Goal: Task Accomplishment & Management: Use online tool/utility

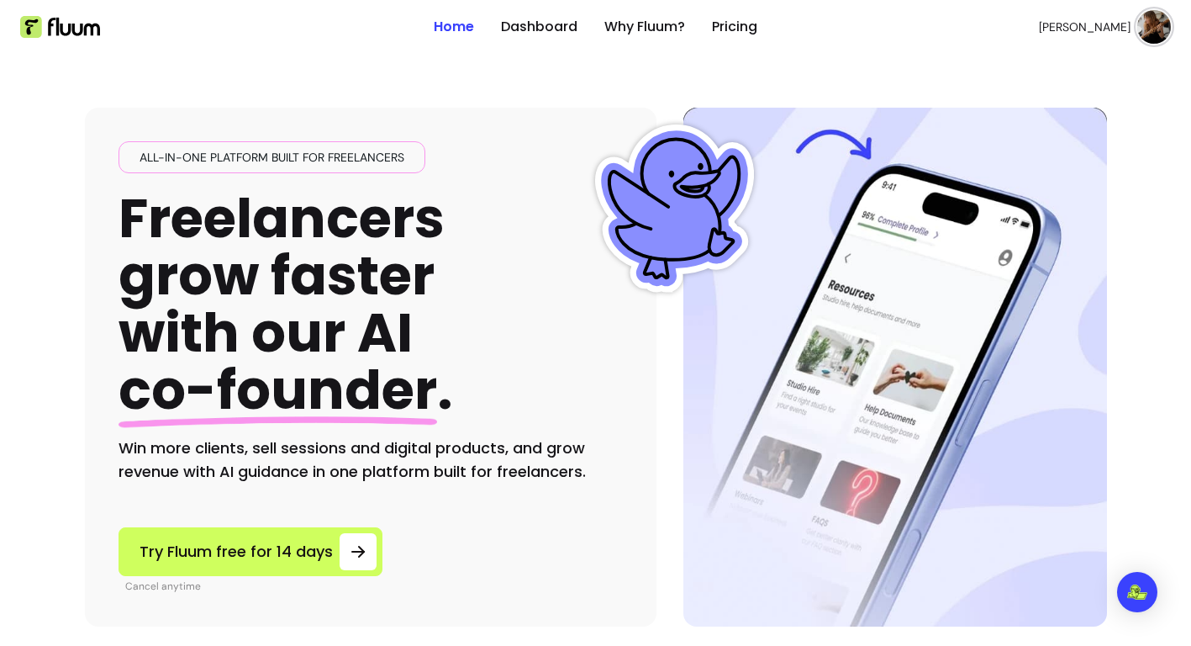
click at [1148, 18] on img at bounding box center [1154, 27] width 34 height 34
click at [548, 19] on link "Dashboard" at bounding box center [539, 27] width 76 height 20
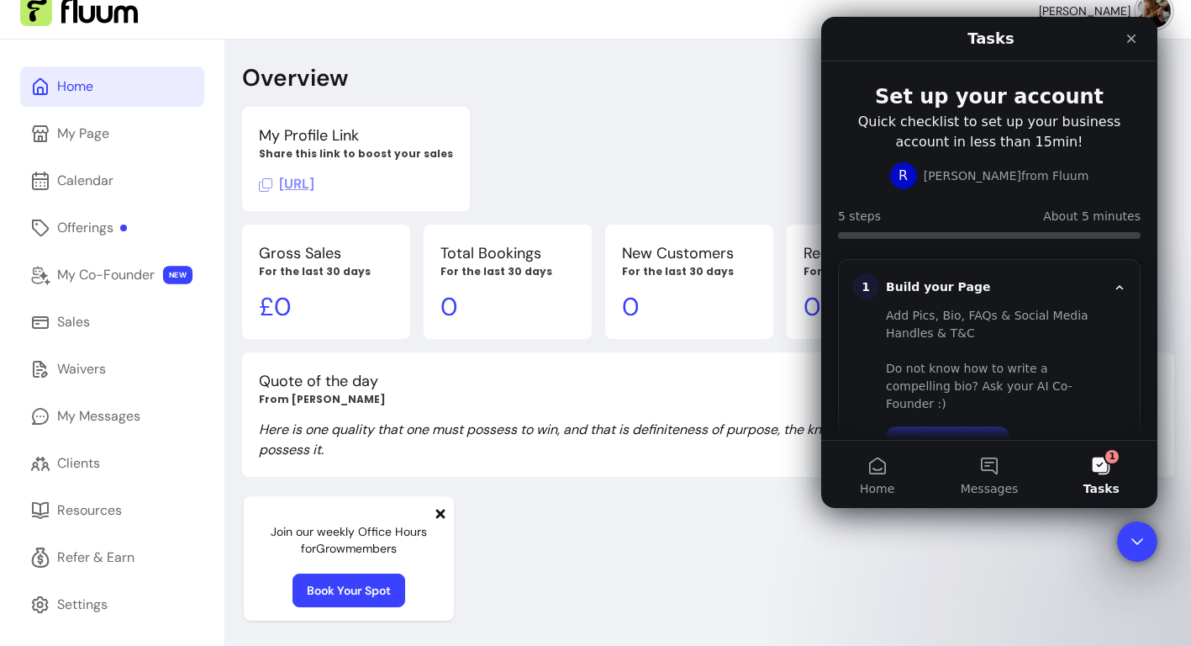
scroll to position [20, 0]
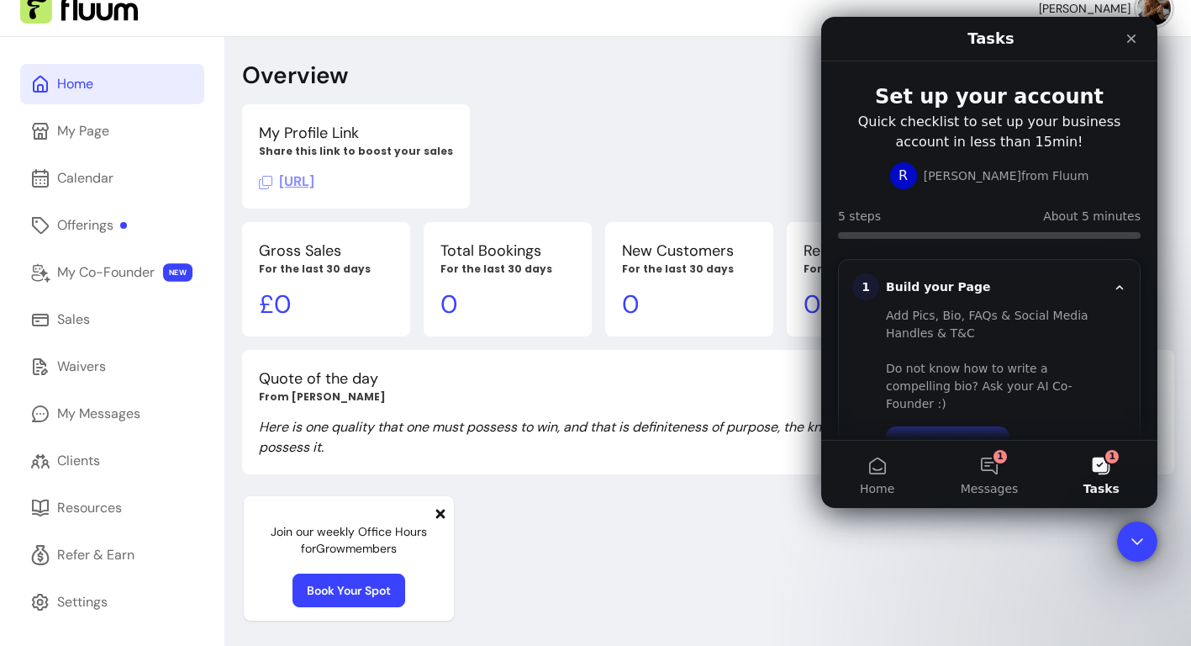
click at [522, 45] on div "Overview My Profile Link Share this link to boost your sales [URL] Gross Sales …" at bounding box center [708, 360] width 966 height 646
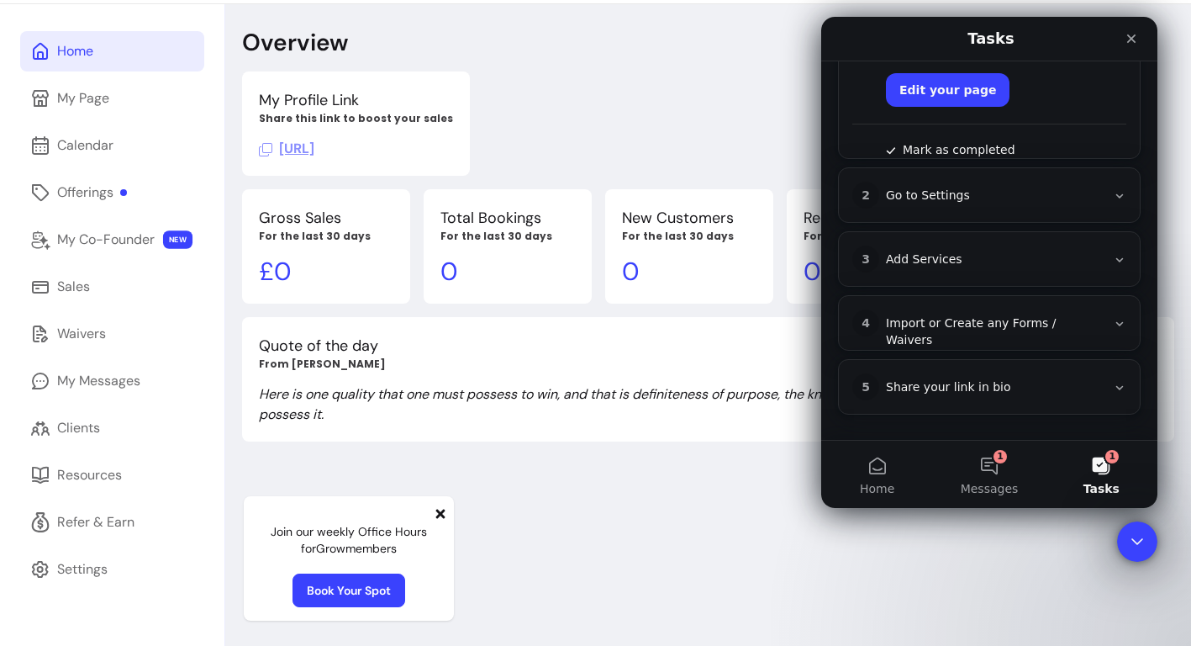
scroll to position [353, 0]
click at [1114, 187] on div "2 Go to Settings" at bounding box center [989, 195] width 274 height 27
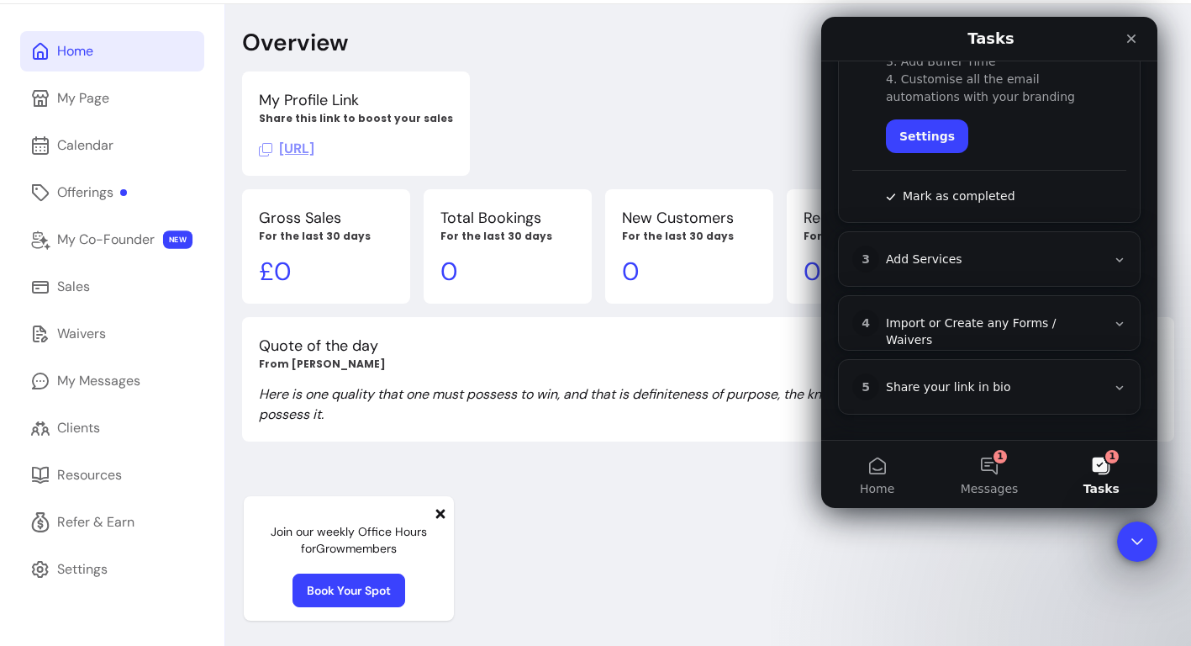
scroll to position [371, 0]
click at [1113, 254] on icon "Intercom messenger" at bounding box center [1119, 259] width 13 height 13
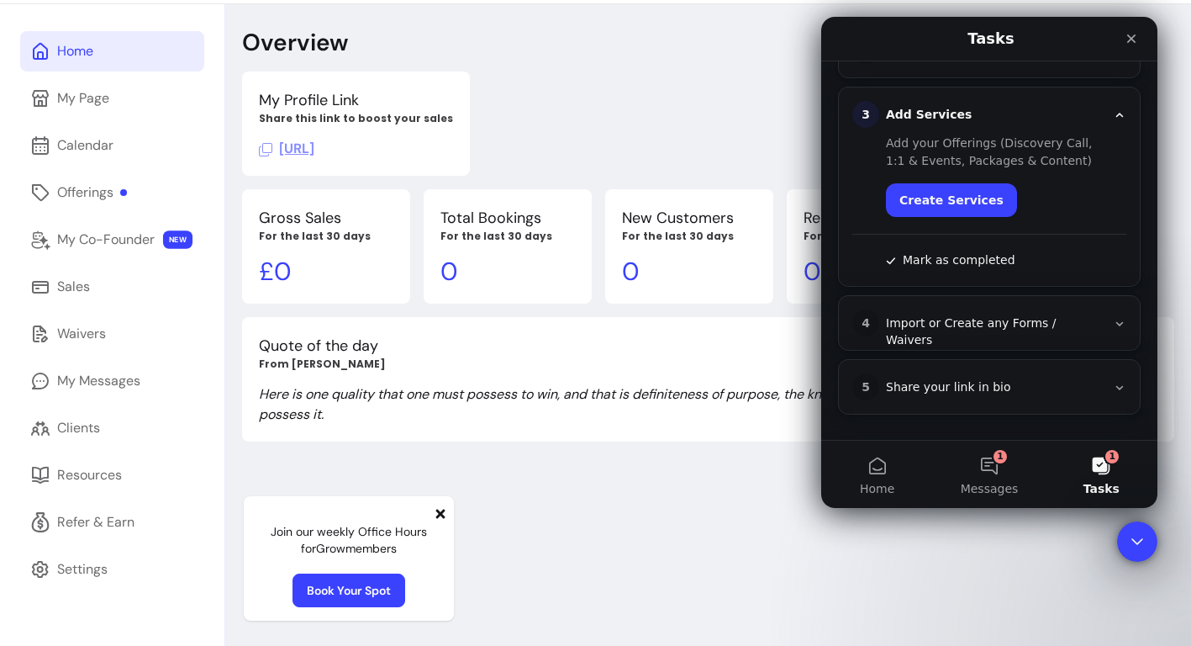
scroll to position [300, 0]
click at [1114, 323] on icon "Intercom messenger" at bounding box center [1119, 323] width 13 height 13
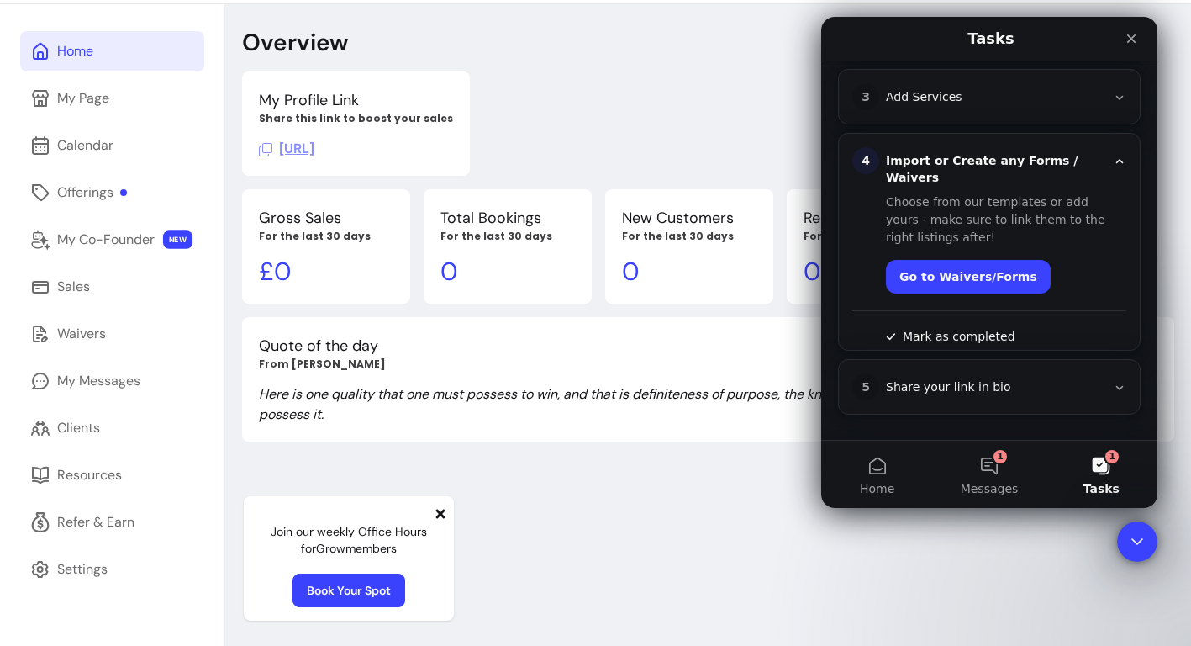
scroll to position [321, 0]
click at [1113, 387] on icon "Intercom messenger" at bounding box center [1119, 387] width 13 height 13
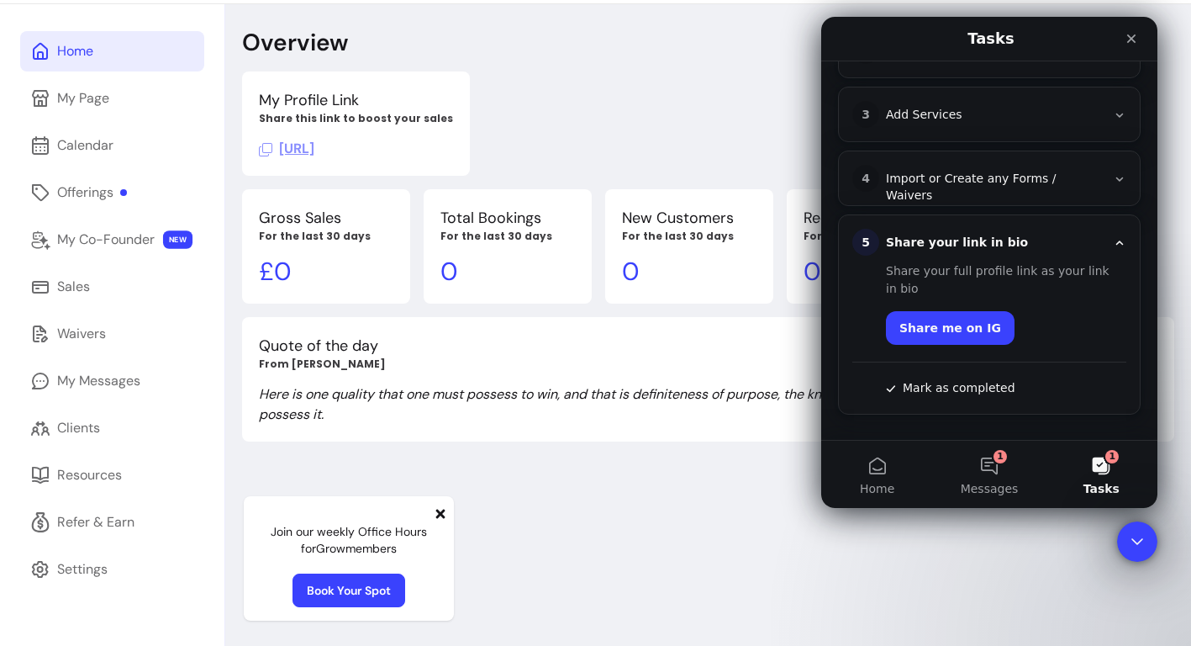
scroll to position [300, 0]
click at [984, 456] on button "1 Messages" at bounding box center [989, 473] width 112 height 67
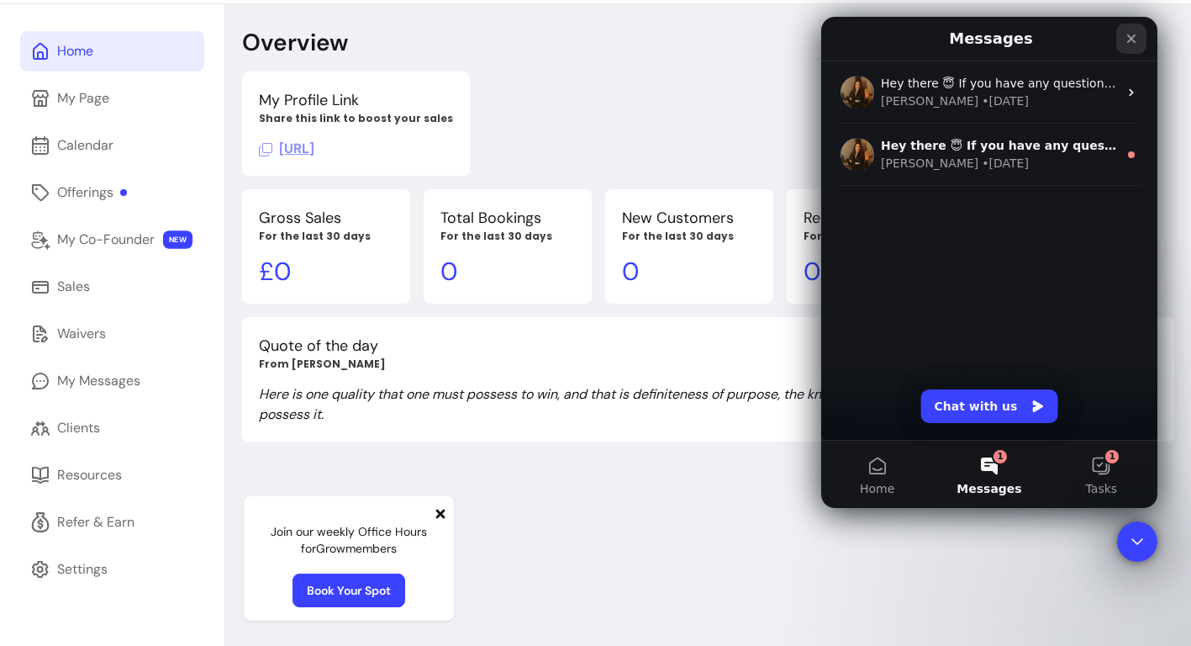
click at [1127, 38] on icon "Close" at bounding box center [1131, 38] width 13 height 13
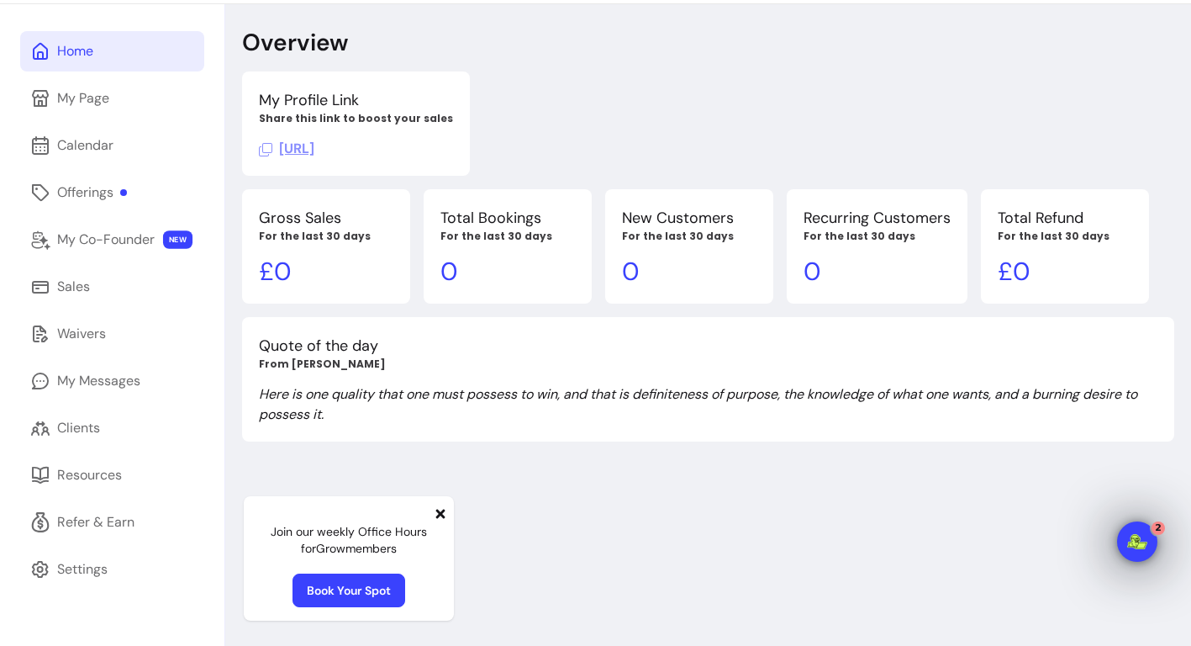
scroll to position [0, 0]
click at [92, 184] on div "Offerings" at bounding box center [92, 192] width 70 height 20
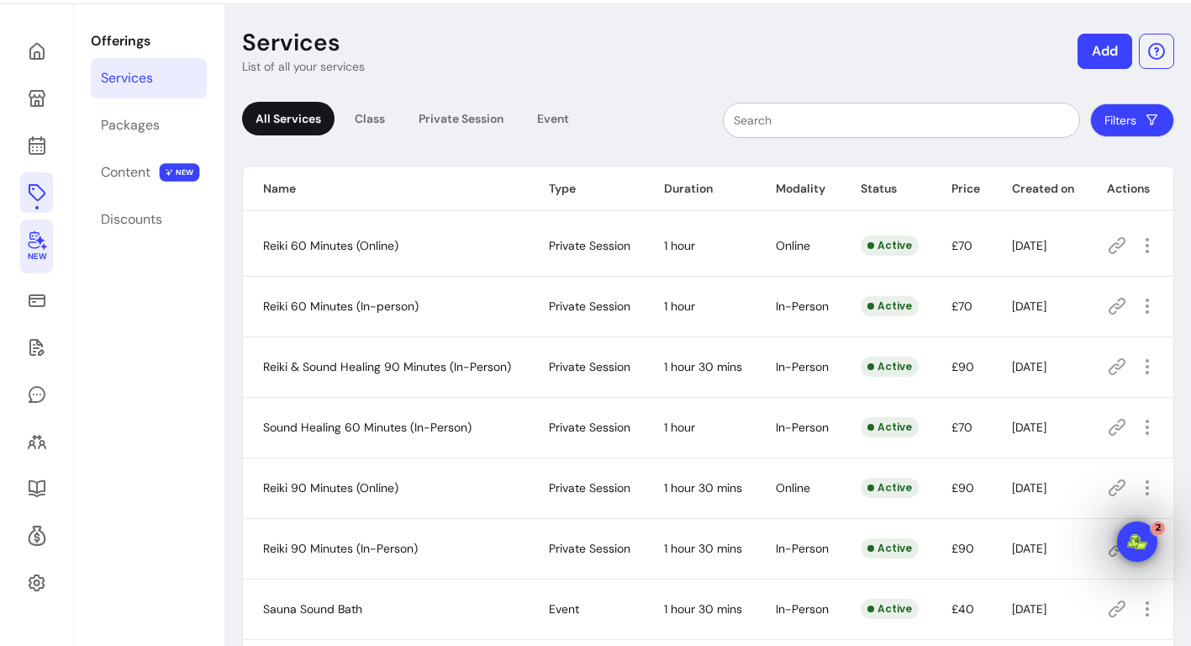
click at [37, 239] on icon at bounding box center [37, 239] width 20 height 20
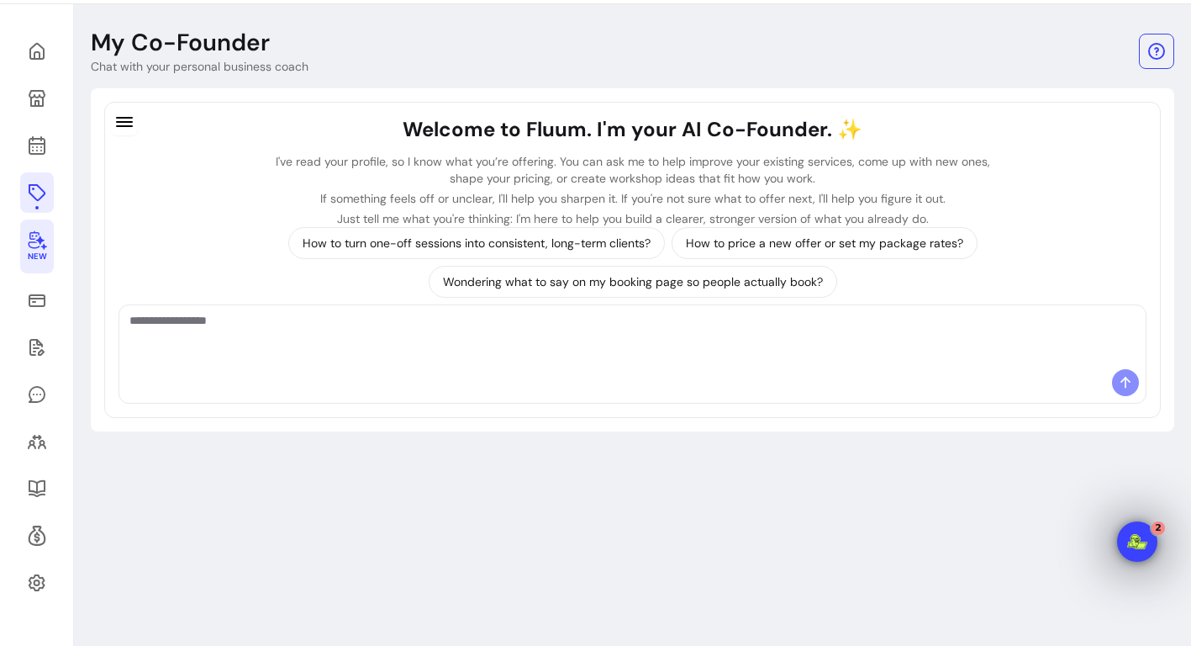
click at [177, 351] on textarea "Ask me anything..." at bounding box center [632, 337] width 1006 height 50
paste textarea "**********"
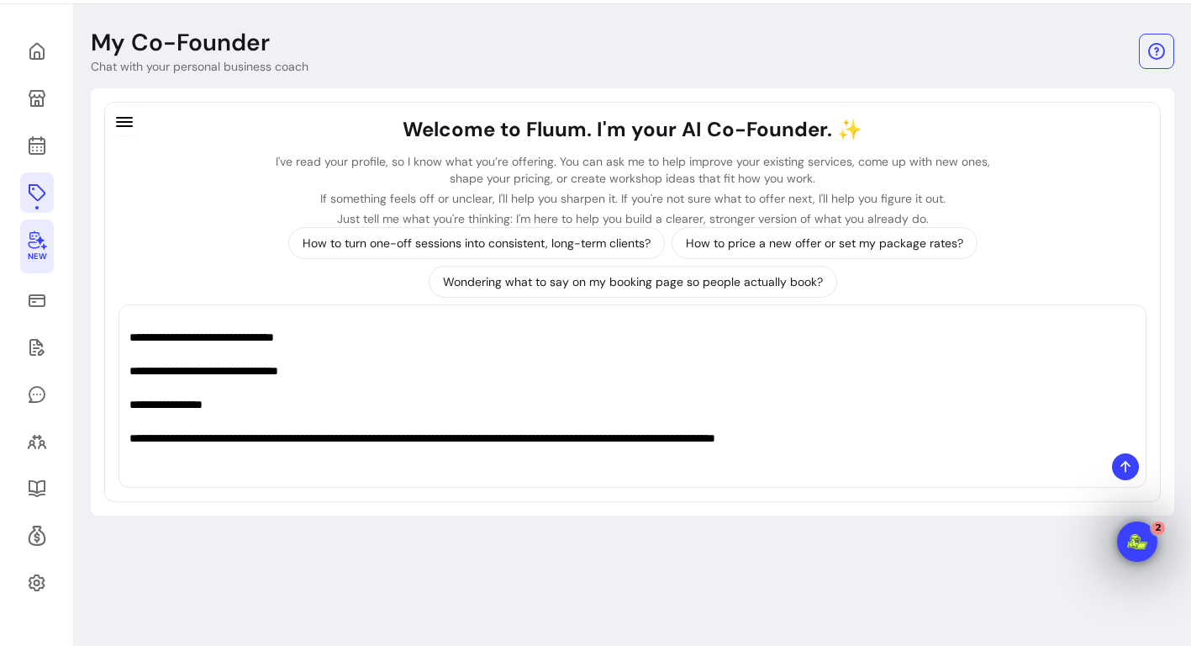
scroll to position [219, 0]
type textarea "**********"
click at [1121, 471] on icon at bounding box center [1125, 466] width 17 height 17
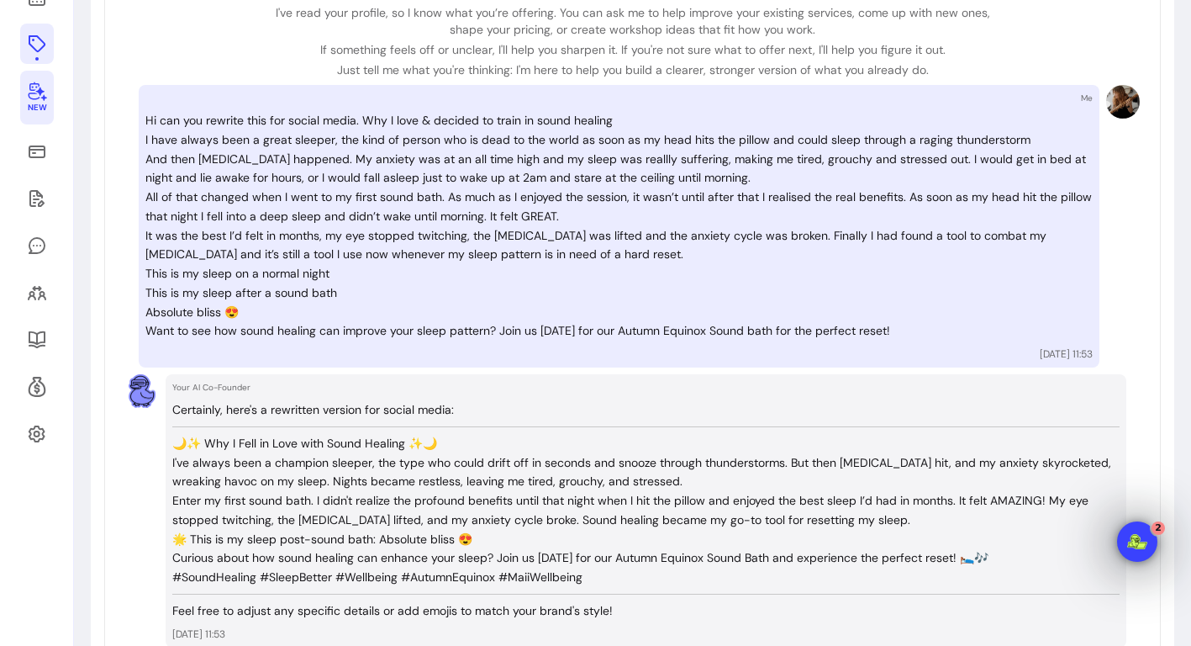
scroll to position [198, 0]
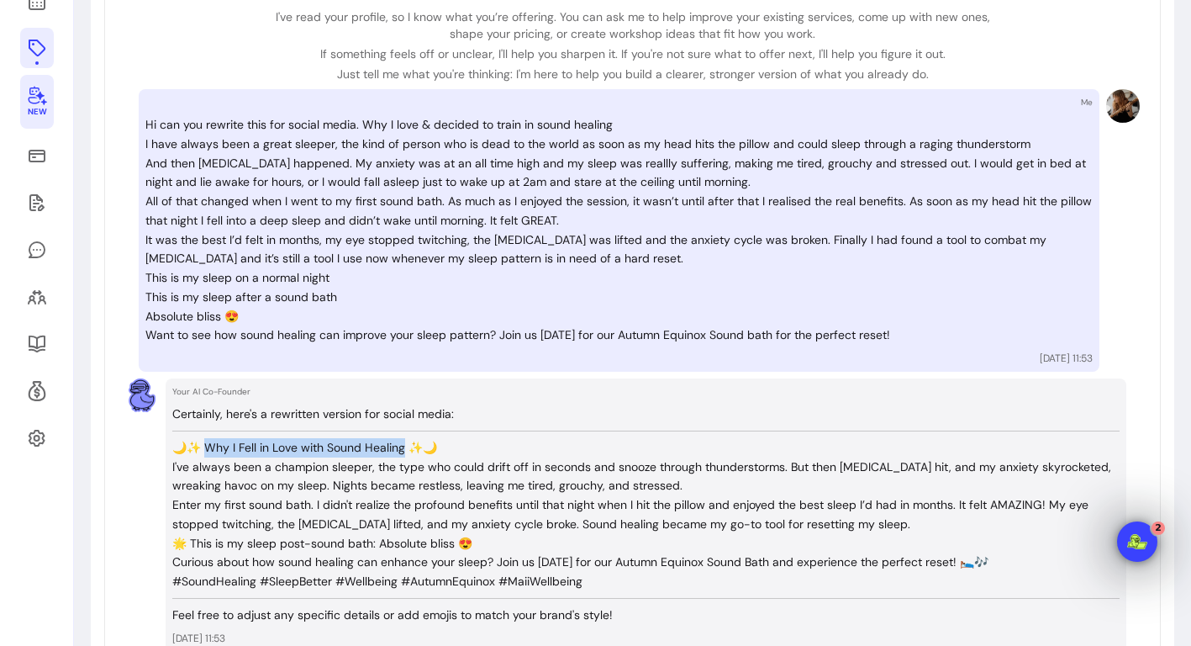
drag, startPoint x: 206, startPoint y: 435, endPoint x: 409, endPoint y: 435, distance: 202.6
click at [409, 438] on p "🌙✨ Why I Fell in Love with Sound Healing ✨🌙" at bounding box center [645, 447] width 947 height 19
copy p "hy I Fell in Love with Sound Healing"
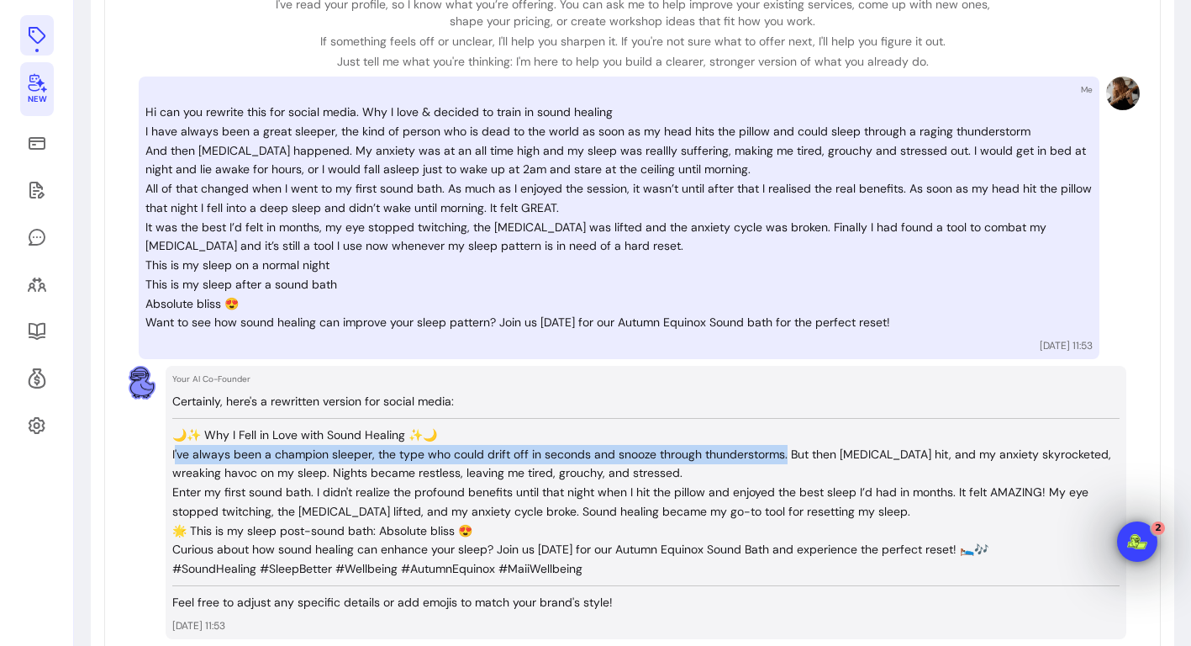
drag, startPoint x: 174, startPoint y: 444, endPoint x: 785, endPoint y: 446, distance: 611.1
click at [785, 446] on p "I've always been a champion sleeper, the type who could drift off in seconds an…" at bounding box center [645, 464] width 947 height 39
copy p "'ve always been a champion sleeper, the type who could drift off in seconds and…"
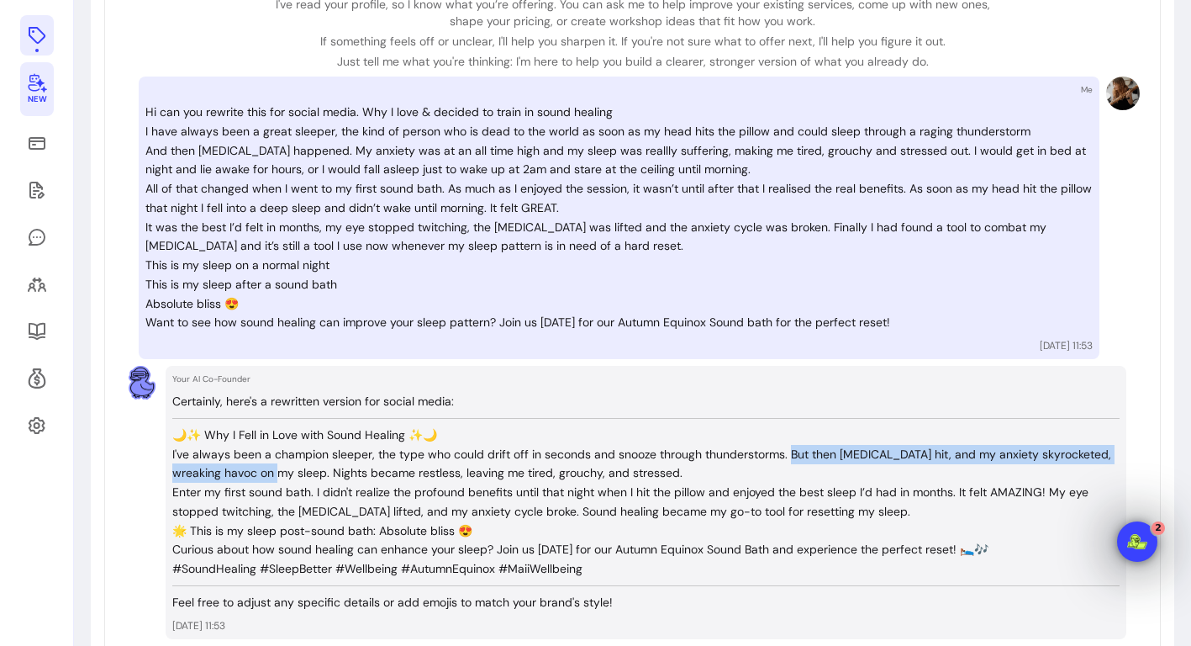
drag, startPoint x: 788, startPoint y: 446, endPoint x: 276, endPoint y: 466, distance: 512.3
click at [276, 466] on p "I've always been a champion sleeper, the type who could drift off in seconds an…" at bounding box center [645, 464] width 947 height 39
copy p "But then [MEDICAL_DATA] hit, and my anxiety skyrocketed, wreaking havoc on my s…"
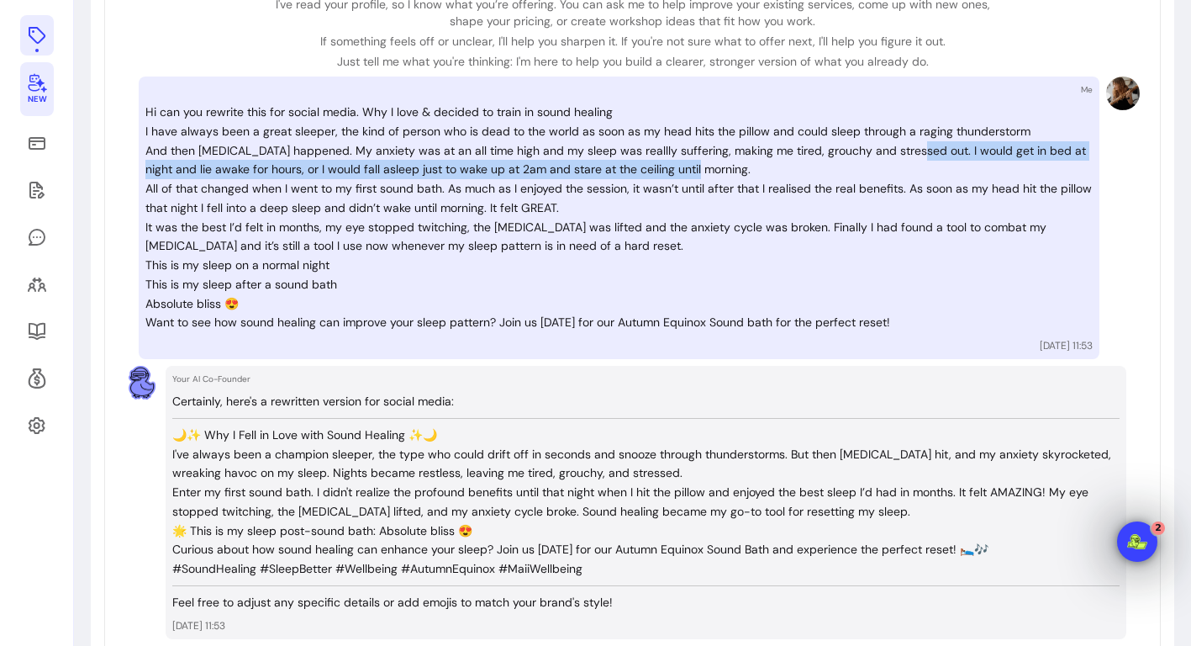
drag, startPoint x: 905, startPoint y: 150, endPoint x: 731, endPoint y: 164, distance: 175.4
click at [731, 164] on p "And then [MEDICAL_DATA] happened. My anxiety was at an all time high and my sle…" at bounding box center [618, 160] width 947 height 39
copy p "I would get in bed at night and lie awake for hours, or I would fall asleep jus…"
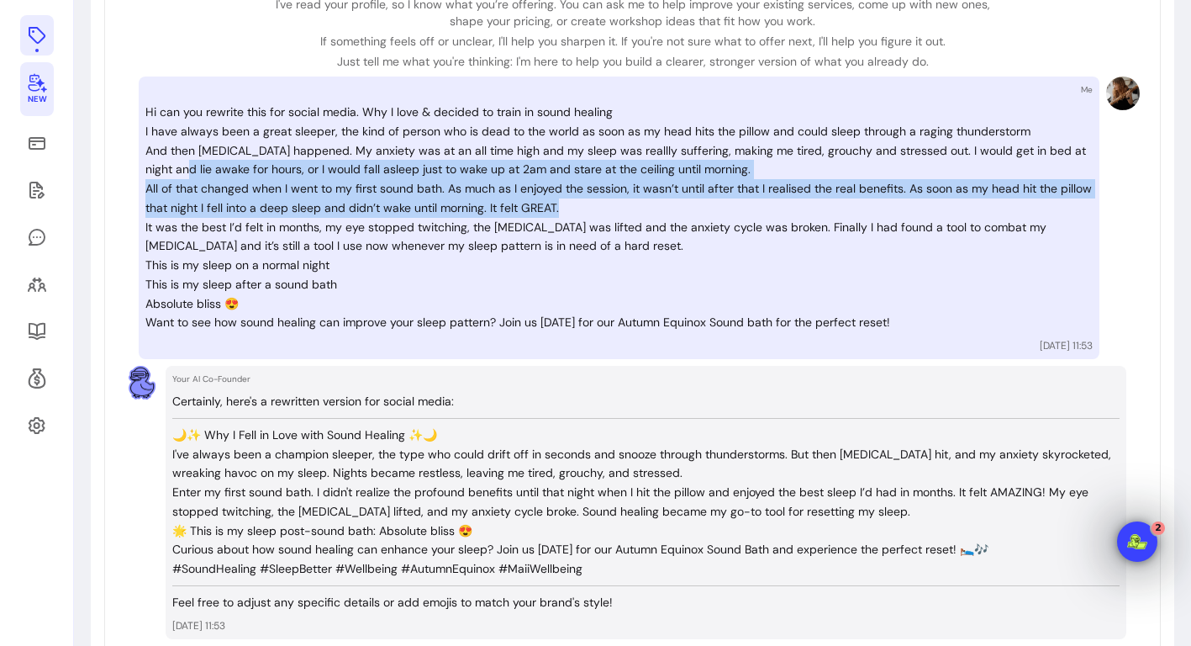
drag, startPoint x: 559, startPoint y: 205, endPoint x: 165, endPoint y: 172, distance: 395.6
click at [165, 172] on div "Hi can you rewrite this for social media. Why I love & decided to train in soun…" at bounding box center [618, 217] width 947 height 229
click at [156, 204] on p "All of that changed when I went to my first sound bath. As much as I enjoyed th…" at bounding box center [618, 198] width 947 height 39
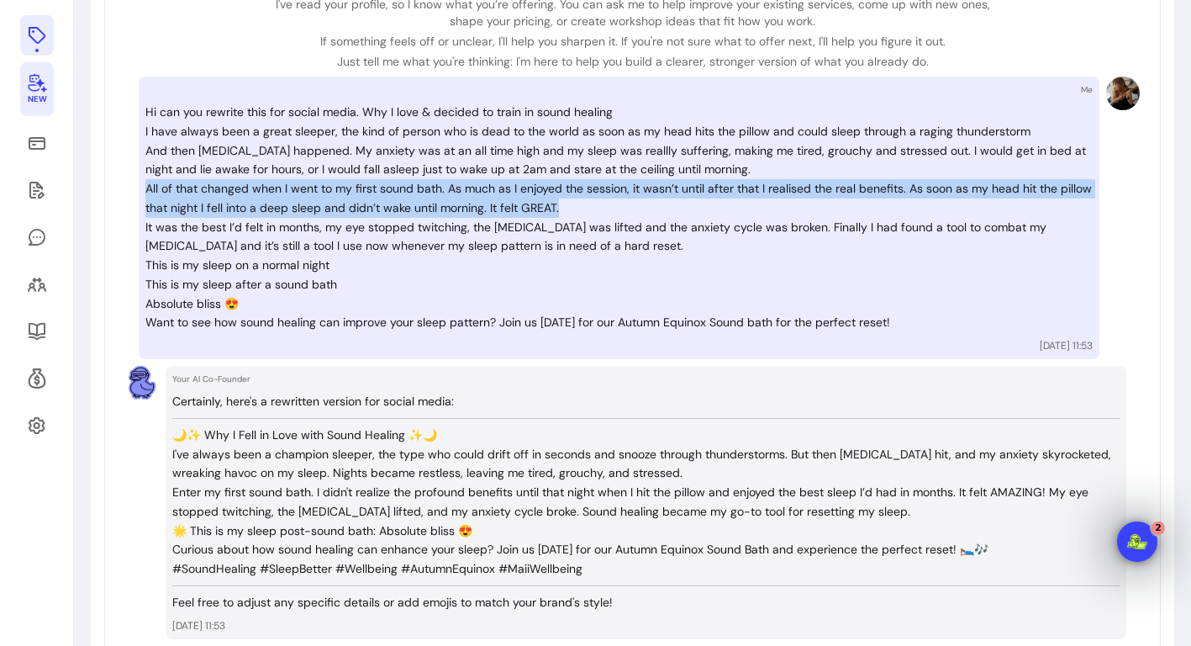
drag, startPoint x: 145, startPoint y: 184, endPoint x: 608, endPoint y: 213, distance: 463.2
click at [608, 213] on p "All of that changed when I went to my first sound bath. As much as I enjoyed th…" at bounding box center [618, 198] width 947 height 39
copy p "All of that changed when I went to my first sound bath. As much as I enjoyed th…"
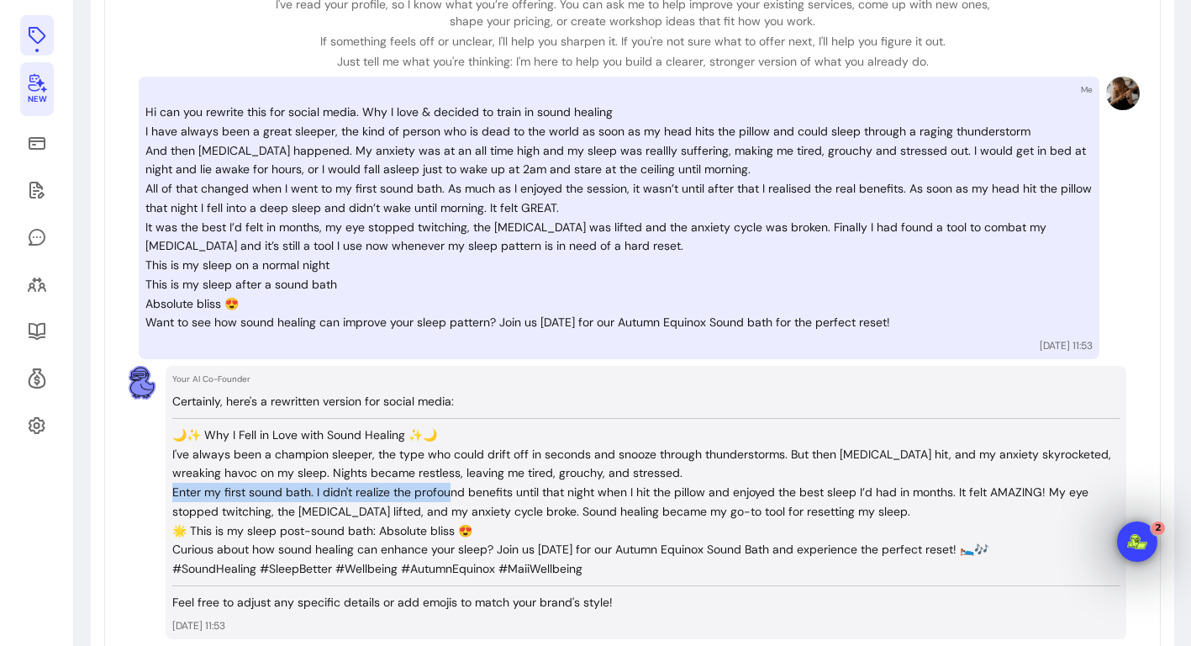
drag, startPoint x: 171, startPoint y: 481, endPoint x: 451, endPoint y: 477, distance: 279.1
click at [451, 477] on div "Your AI Co-Founder Certainly, here's a rewritten version for social media: 🌙✨ W…" at bounding box center [646, 502] width 961 height 273
click at [481, 456] on p "I've always been a champion sleeper, the type who could drift off in seconds an…" at bounding box center [645, 464] width 947 height 39
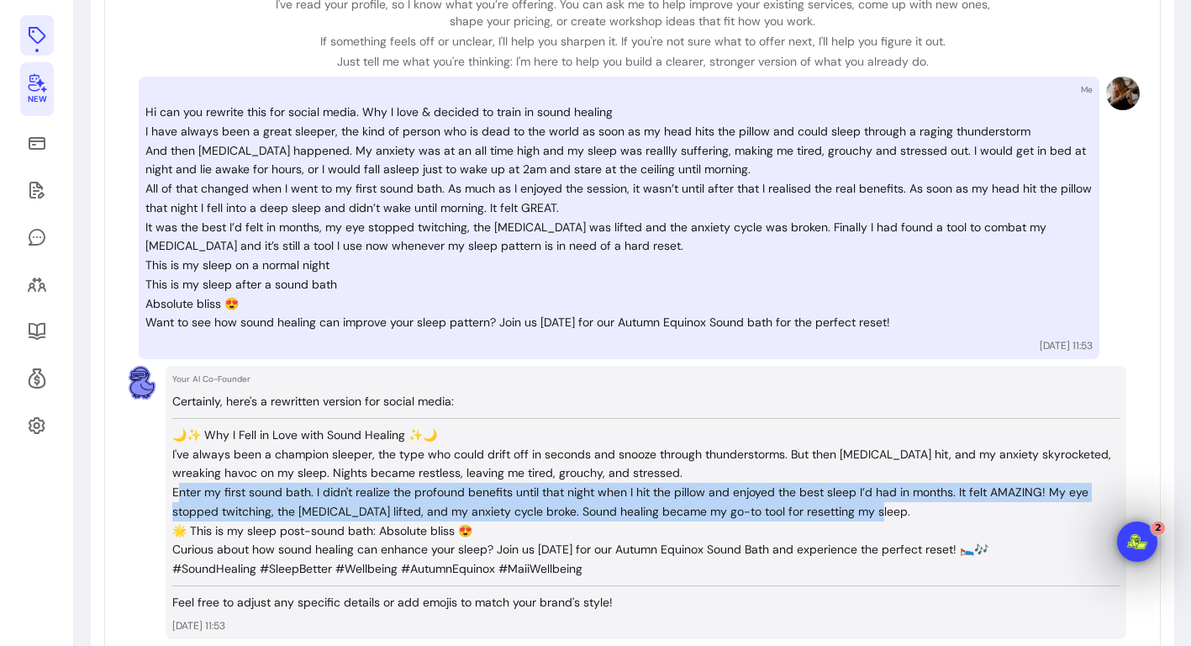
drag, startPoint x: 176, startPoint y: 482, endPoint x: 873, endPoint y: 498, distance: 697.1
click at [873, 498] on p "Enter my first sound bath. I didn't realize the profound benefits until that ni…" at bounding box center [645, 502] width 947 height 39
copy p "nter my first sound bath. I didn't realize the profound benefits until that nig…"
drag, startPoint x: 0, startPoint y: 417, endPoint x: 480, endPoint y: 493, distance: 486.1
click at [480, 493] on p "Enter my first sound bath. I didn't realize the profound benefits until that ni…" at bounding box center [645, 502] width 947 height 39
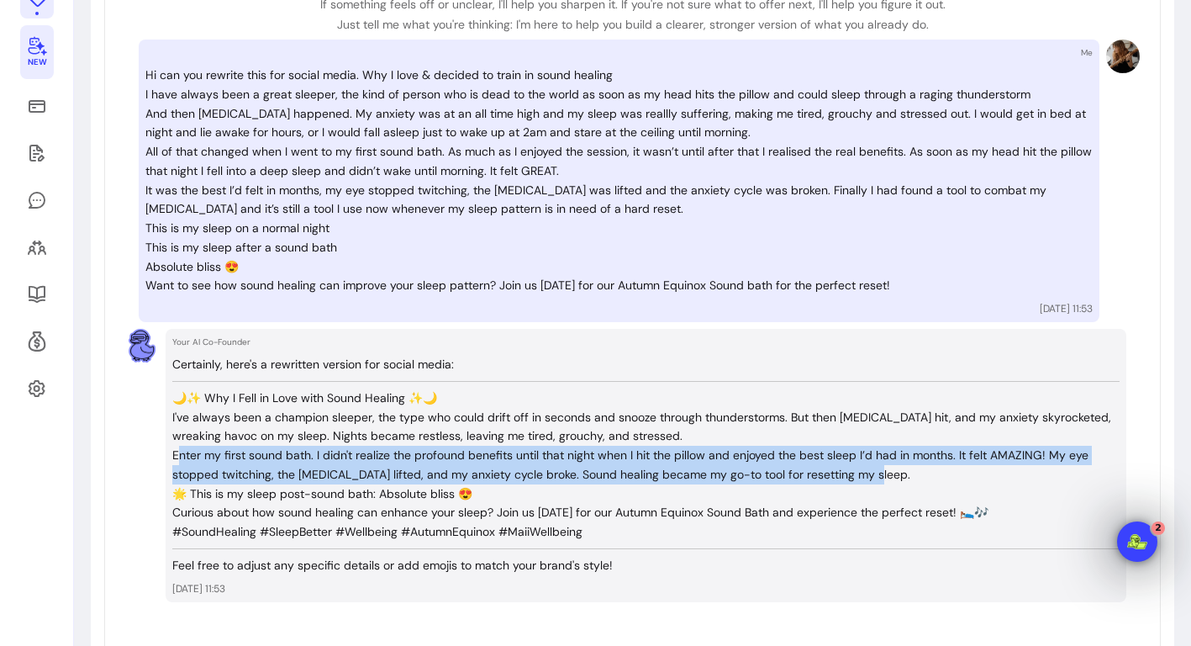
scroll to position [248, 0]
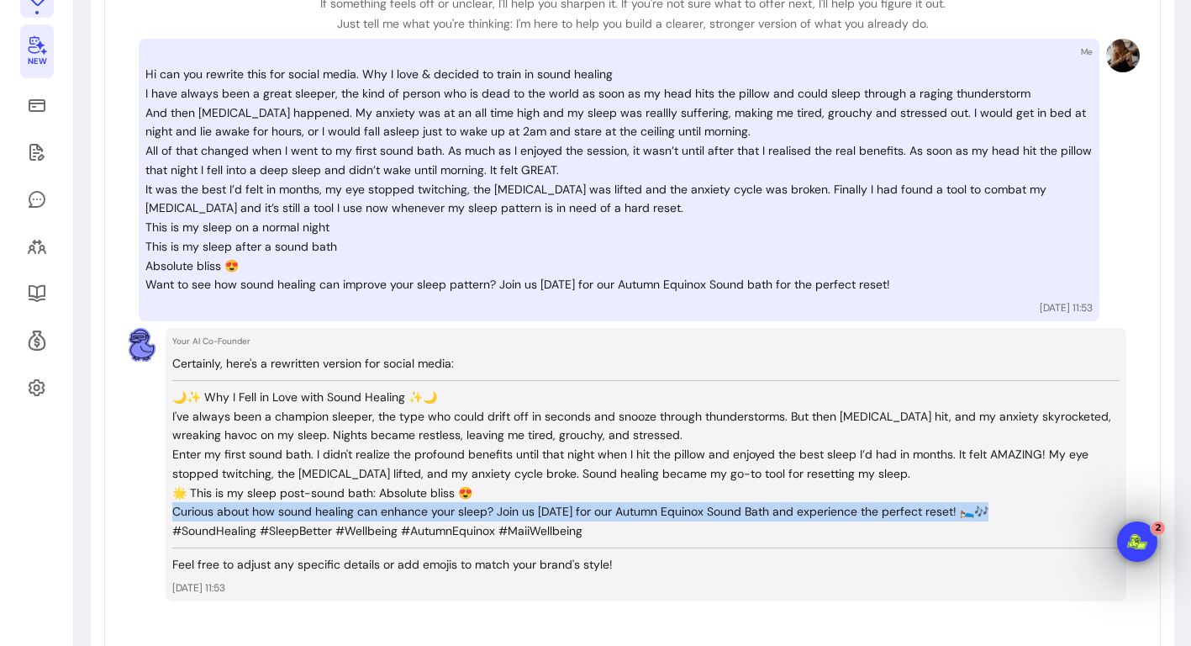
drag, startPoint x: 172, startPoint y: 499, endPoint x: 985, endPoint y: 493, distance: 812.9
click at [985, 502] on p "Curious about how sound healing can enhance your sleep? Join us [DATE] for our …" at bounding box center [645, 511] width 947 height 19
copy p "Curious about how sound healing can enhance your sleep? Join us [DATE] for our …"
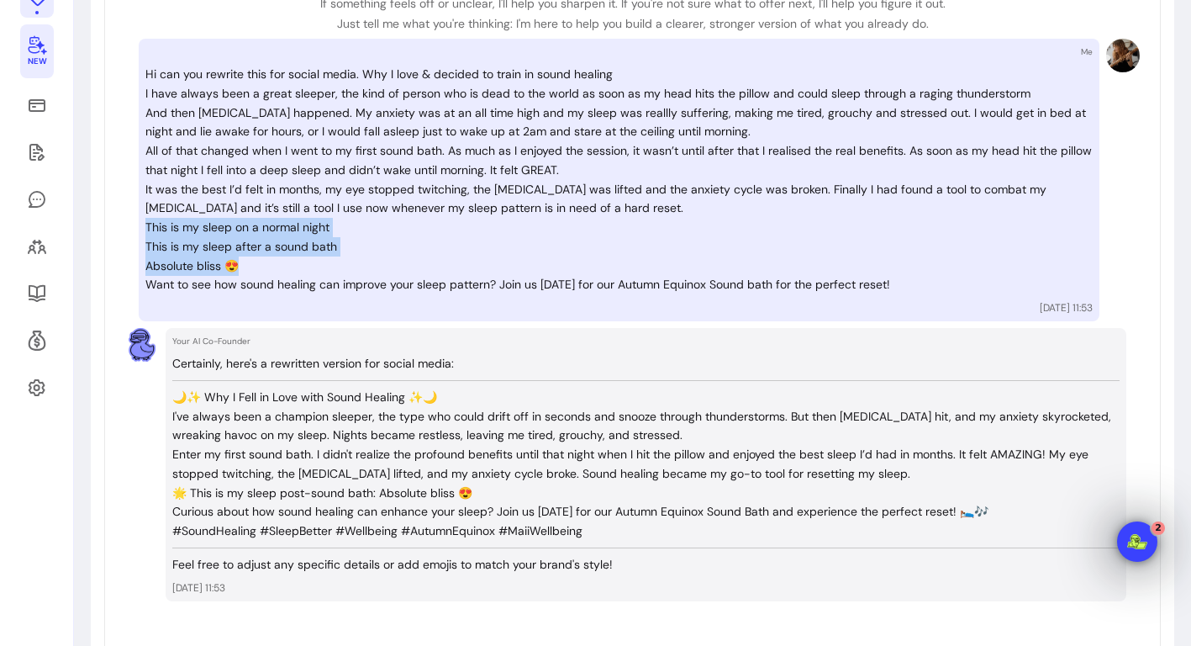
drag, startPoint x: 145, startPoint y: 220, endPoint x: 364, endPoint y: 250, distance: 221.4
click at [364, 250] on div "Me Hi can you rewrite this for social media. Why I love & decided to train in s…" at bounding box center [619, 180] width 961 height 282
click at [344, 242] on p "This is my sleep after a sound bath" at bounding box center [618, 246] width 947 height 19
drag, startPoint x: 246, startPoint y: 261, endPoint x: 142, endPoint y: 217, distance: 113.0
click at [142, 217] on div "Me Hi can you rewrite this for social media. Why I love & decided to train in s…" at bounding box center [619, 180] width 961 height 282
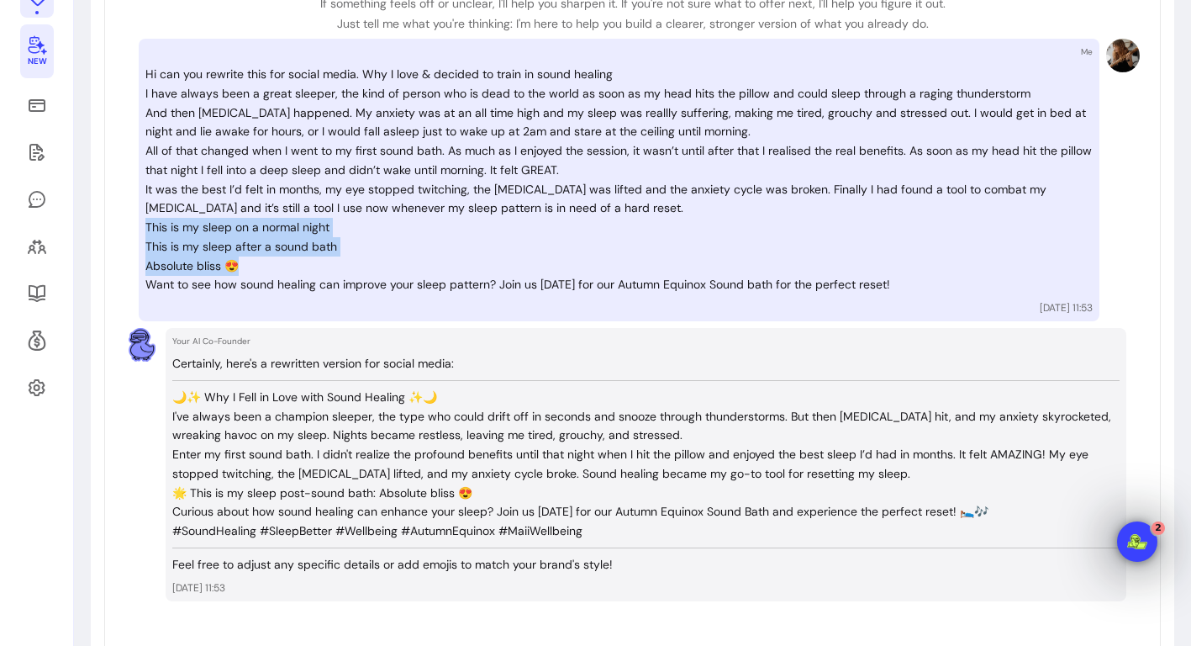
copy div "This is my sleep on a normal night This is my sleep after a sound bath Absolute…"
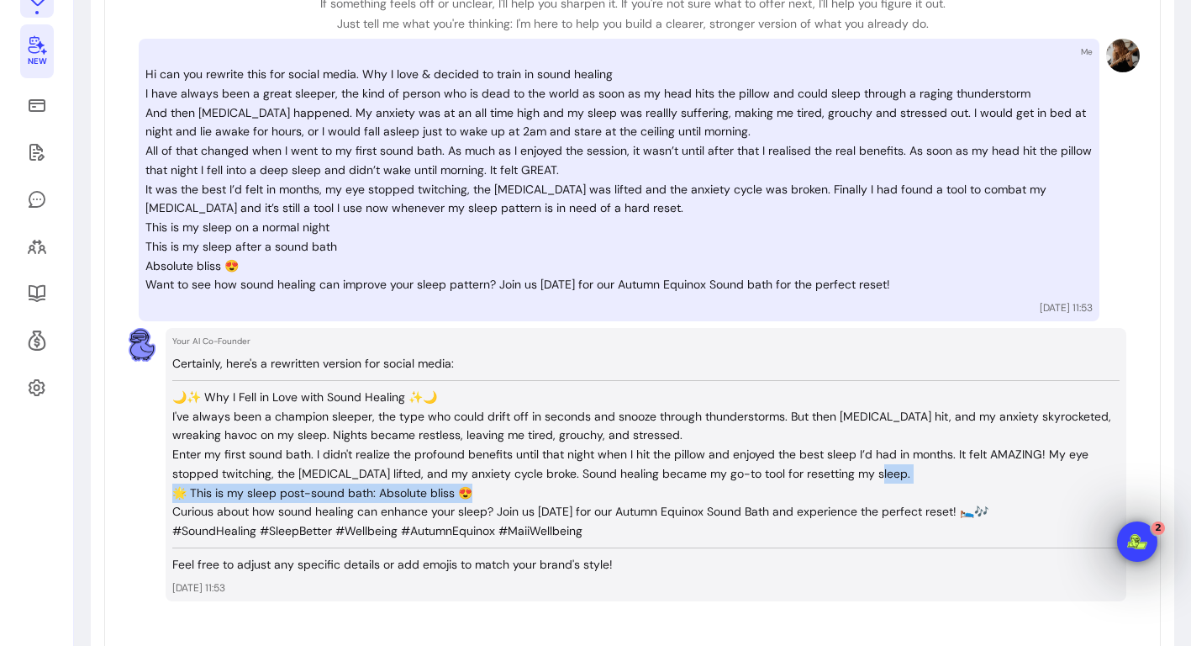
drag, startPoint x: 489, startPoint y: 477, endPoint x: 224, endPoint y: 471, distance: 264.9
click at [224, 471] on div "Certainly, here's a rewritten version for social media: 🌙✨ Why I Fell in Love w…" at bounding box center [645, 464] width 947 height 220
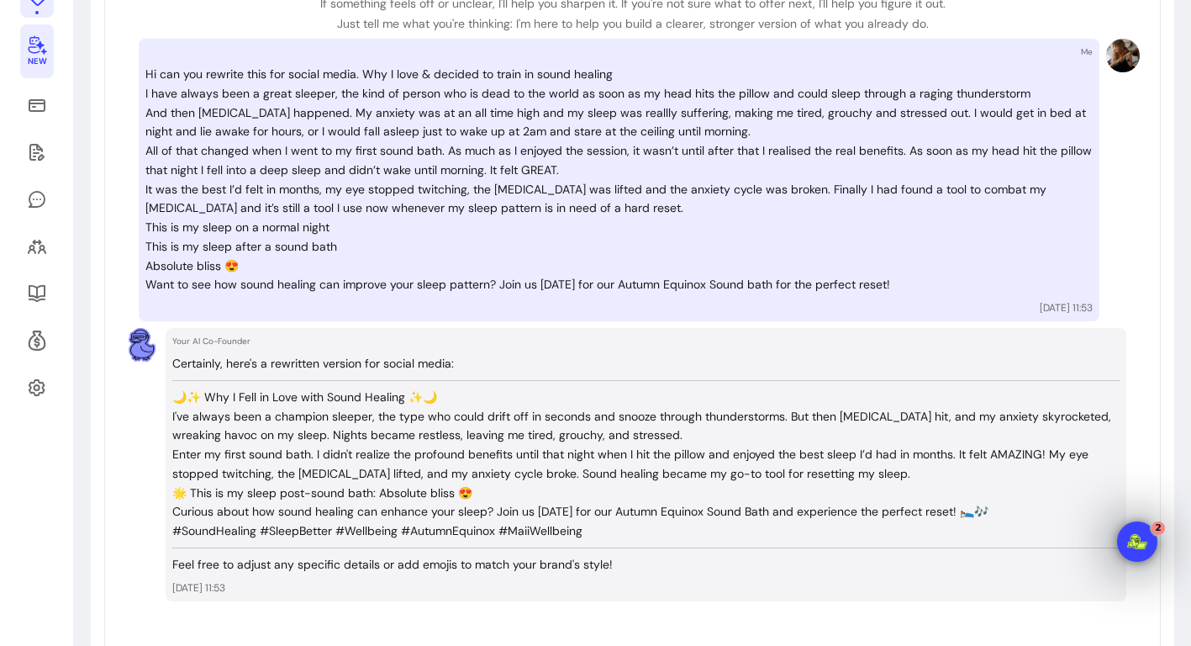
click at [211, 484] on p "🌟 This is my sleep post-sound bath: Absolute bliss 😍" at bounding box center [645, 492] width 947 height 19
drag, startPoint x: 191, startPoint y: 479, endPoint x: 486, endPoint y: 483, distance: 295.1
click at [486, 483] on p "🌟 This is my sleep post-sound bath: Absolute bliss 😍" at bounding box center [645, 492] width 947 height 19
